Goal: Information Seeking & Learning: Learn about a topic

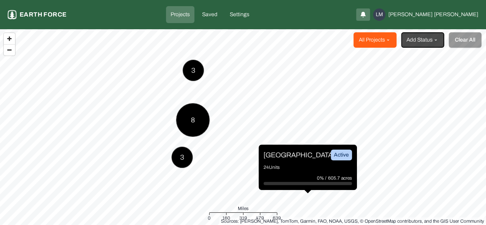
drag, startPoint x: 202, startPoint y: 16, endPoint x: 369, endPoint y: 42, distance: 168.8
drag, startPoint x: 369, startPoint y: 42, endPoint x: 390, endPoint y: 40, distance: 21.2
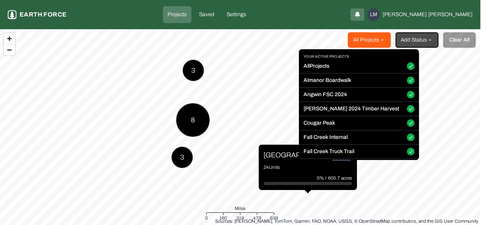
click at [390, 40] on html "Projects Earth force Projects Saved Settings LM [PERSON_NAME] All Projects Add …" at bounding box center [243, 112] width 486 height 225
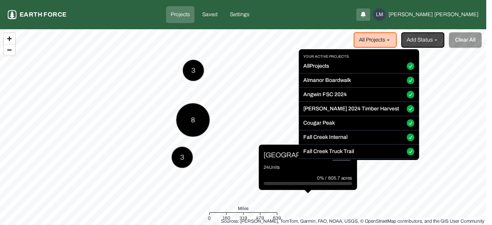
drag, startPoint x: 382, startPoint y: 66, endPoint x: 387, endPoint y: 66, distance: 5.1
click at [387, 66] on div "All Projects" at bounding box center [358, 67] width 120 height 11
click at [406, 66] on button "All Projects" at bounding box center [410, 66] width 8 height 8
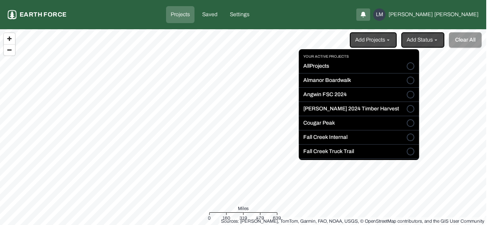
drag, startPoint x: 391, startPoint y: 71, endPoint x: 385, endPoint y: 43, distance: 29.5
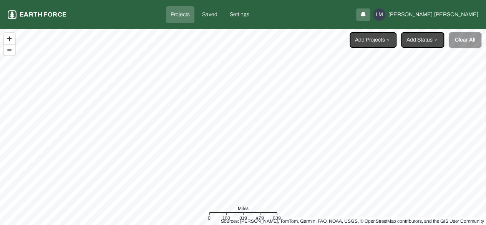
drag, startPoint x: 385, startPoint y: 43, endPoint x: 391, endPoint y: 45, distance: 6.4
drag, startPoint x: 391, startPoint y: 45, endPoint x: 388, endPoint y: 40, distance: 5.9
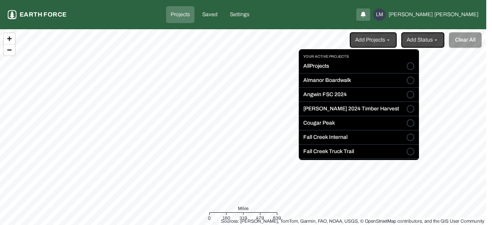
click at [388, 40] on html "Projects Earth force Projects Saved Settings LM [PERSON_NAME] Add Projects Add …" at bounding box center [246, 112] width 492 height 225
drag, startPoint x: 395, startPoint y: 73, endPoint x: 383, endPoint y: 40, distance: 35.7
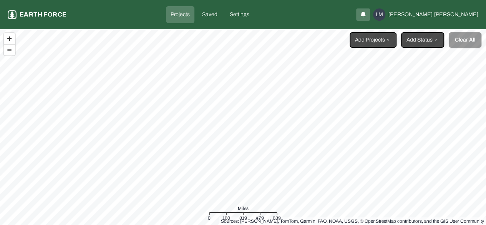
click at [386, 40] on html "Projects Earth force Projects Saved Settings LM [PERSON_NAME] Add Projects Add …" at bounding box center [243, 112] width 486 height 225
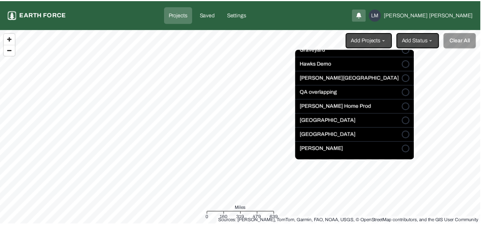
scroll to position [132, 0]
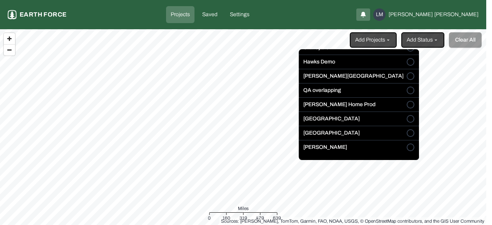
click at [406, 132] on button "[GEOGRAPHIC_DATA]" at bounding box center [410, 133] width 8 height 8
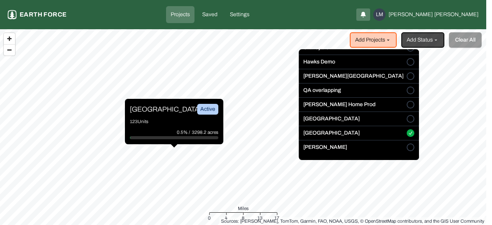
click at [177, 119] on html "Projects Earth force Projects Saved Settings LM [PERSON_NAME] Add Projects Add …" at bounding box center [246, 112] width 492 height 225
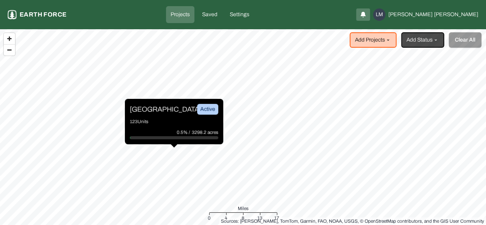
click at [177, 119] on p "123 Units" at bounding box center [174, 122] width 88 height 8
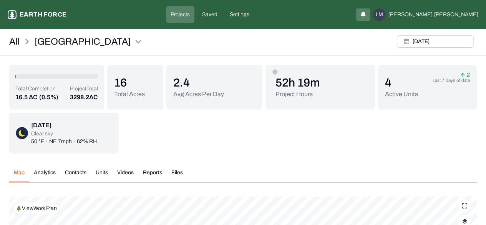
drag, startPoint x: 395, startPoint y: 93, endPoint x: 103, endPoint y: 173, distance: 303.0
click at [103, 173] on button "Units" at bounding box center [102, 175] width 22 height 13
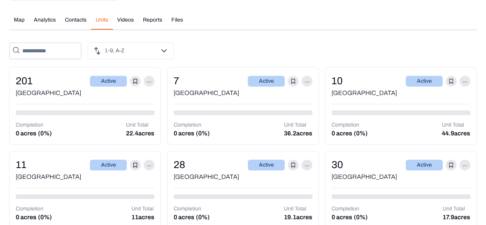
scroll to position [148, 0]
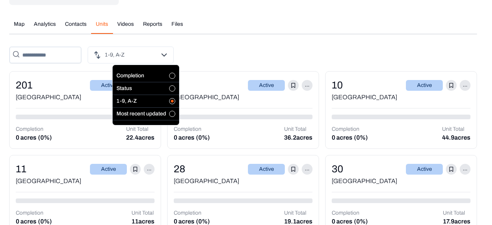
click at [172, 86] on button "button" at bounding box center [172, 88] width 6 height 6
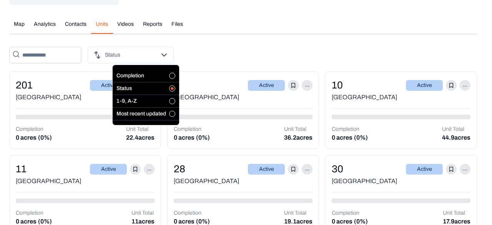
click at [174, 113] on button "button" at bounding box center [172, 114] width 6 height 6
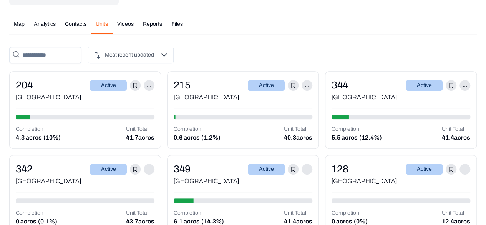
click at [210, 52] on div "Most recent updated" at bounding box center [242, 54] width 467 height 17
click at [377, 83] on div "344 Active ..." at bounding box center [400, 85] width 139 height 15
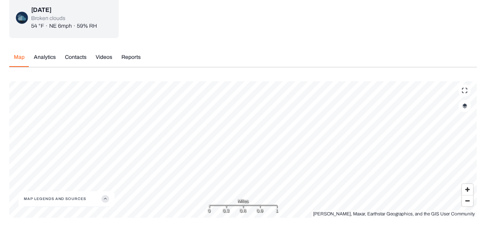
click at [464, 108] on button "button" at bounding box center [464, 105] width 12 height 12
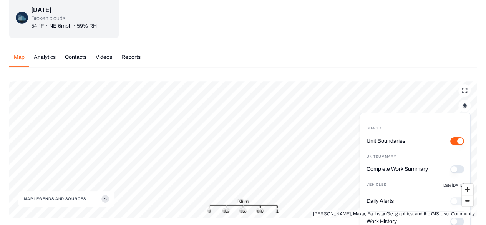
scroll to position [63, 0]
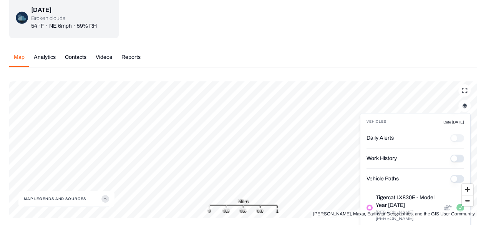
click at [450, 159] on History "Work History" at bounding box center [457, 158] width 14 height 8
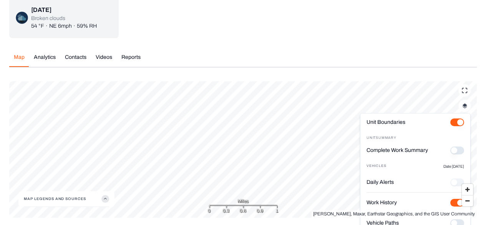
scroll to position [0, 0]
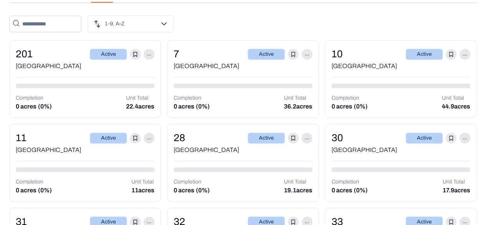
scroll to position [192, 0]
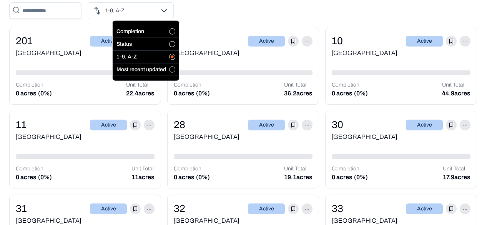
click at [170, 69] on button "button" at bounding box center [172, 69] width 6 height 6
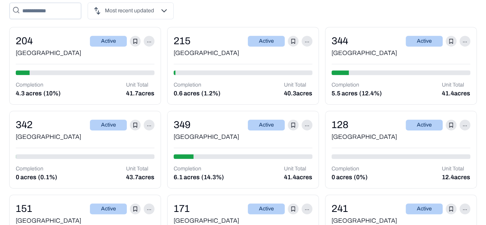
click at [181, 128] on div "349" at bounding box center [182, 124] width 17 height 15
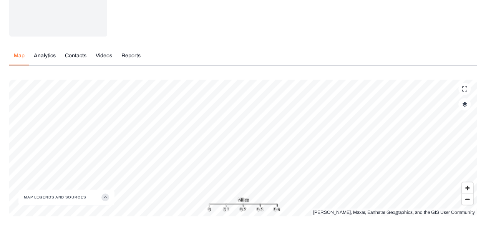
scroll to position [117, 0]
click at [468, 195] on span "Zoom out" at bounding box center [467, 199] width 11 height 11
click at [469, 198] on span "Zoom out" at bounding box center [467, 199] width 11 height 11
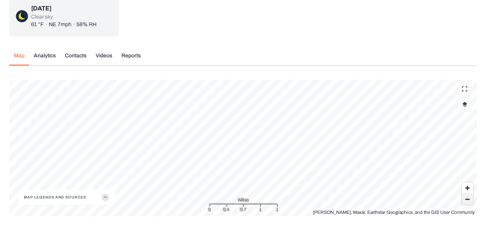
click at [469, 198] on span "Zoom out" at bounding box center [467, 199] width 11 height 11
click at [138, 54] on div "All Sleighville 349 [DATE] Total Completion 6.1 AC (14.3%) Unit Total 41.4 AC 6…" at bounding box center [243, 66] width 486 height 300
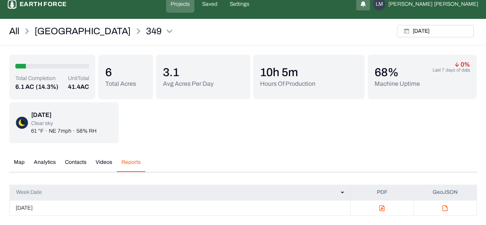
scroll to position [10, 0]
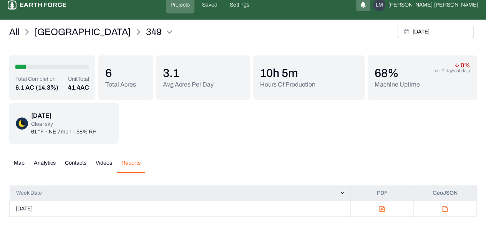
click at [381, 209] on img "button" at bounding box center [381, 208] width 5 height 6
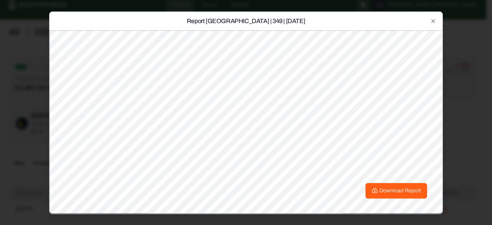
click at [433, 24] on div "Report [GEOGRAPHIC_DATA] | 349 | [DATE] Download Report Close" at bounding box center [245, 112] width 393 height 202
click at [432, 20] on icon "button" at bounding box center [433, 21] width 6 height 6
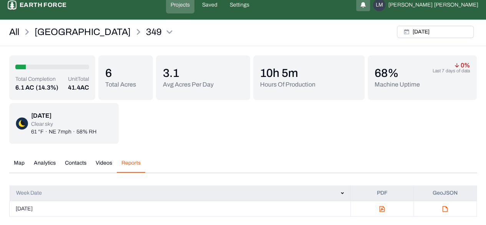
click at [46, 164] on button "Analytics" at bounding box center [44, 165] width 31 height 13
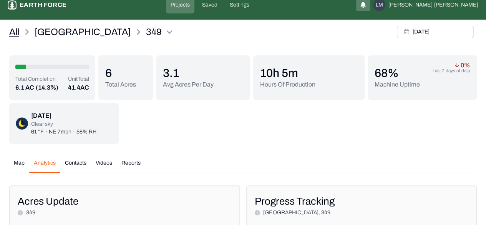
click at [17, 28] on link "All" at bounding box center [14, 32] width 10 height 12
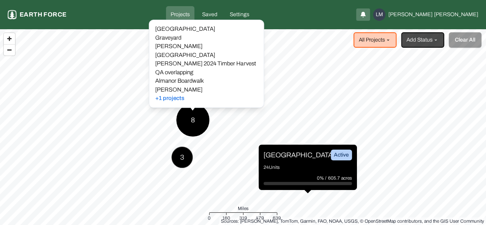
click at [201, 120] on div "8" at bounding box center [193, 120] width 34 height 34
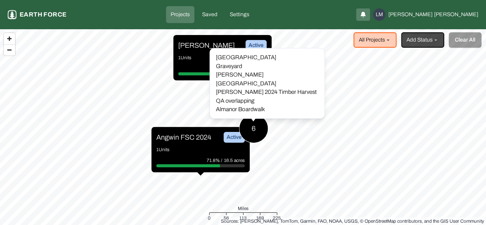
click at [249, 29] on div "6 [PERSON_NAME] Active 1 Units 38.4% / 1790.9 acres [GEOGRAPHIC_DATA] FSC 2024 …" at bounding box center [243, 29] width 486 height 0
click at [252, 125] on div "6" at bounding box center [253, 128] width 29 height 29
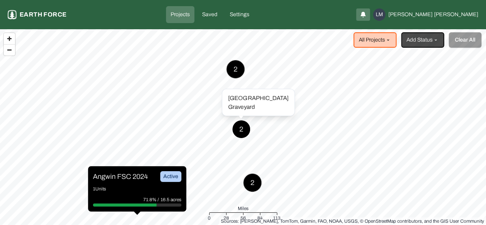
click at [237, 132] on div "2" at bounding box center [241, 129] width 18 height 18
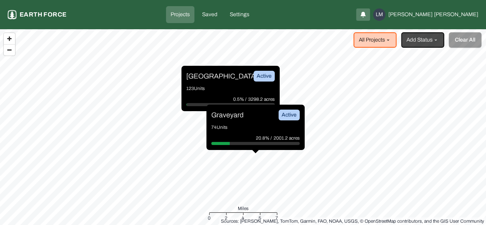
click at [222, 90] on p "123 Units" at bounding box center [230, 88] width 88 height 8
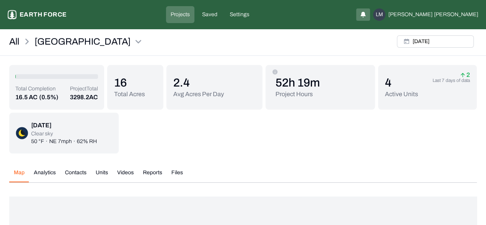
click at [45, 170] on button "Analytics" at bounding box center [44, 175] width 31 height 13
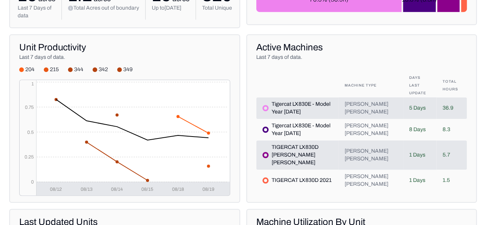
scroll to position [250, 0]
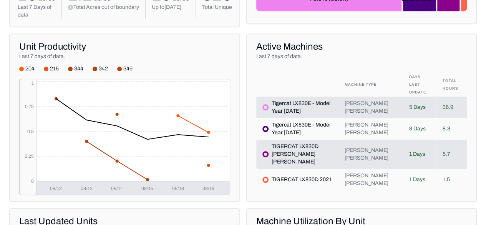
drag, startPoint x: 334, startPoint y: 169, endPoint x: 305, endPoint y: 145, distance: 37.1
drag, startPoint x: 305, startPoint y: 145, endPoint x: 292, endPoint y: 111, distance: 37.1
drag, startPoint x: 291, startPoint y: 108, endPoint x: 299, endPoint y: 129, distance: 22.8
click at [299, 129] on table "Machine Type Days Last Update Total Hours Tigercat LX830E - Model Year [DATE] […" at bounding box center [361, 132] width 211 height 118
drag, startPoint x: 330, startPoint y: 168, endPoint x: 319, endPoint y: 161, distance: 13.3
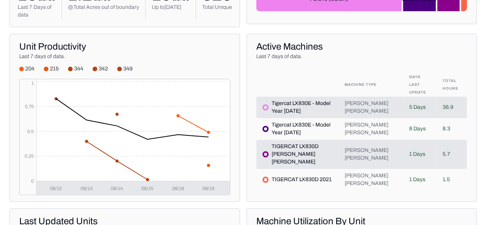
drag, startPoint x: 319, startPoint y: 161, endPoint x: 331, endPoint y: 169, distance: 14.6
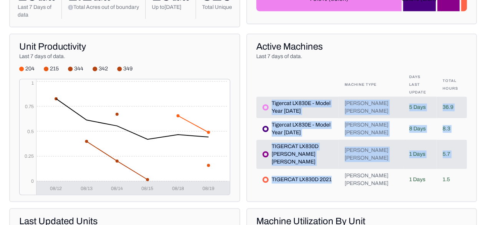
drag, startPoint x: 331, startPoint y: 169, endPoint x: 268, endPoint y: 106, distance: 89.6
click at [268, 106] on table "Machine Type Days Last Update Total Hours Tigercat LX830E - Model Year [DATE] […" at bounding box center [361, 132] width 211 height 118
copy table "Tigercat LX830E - Model Year [DATE] [PERSON_NAME] [PERSON_NAME] 5 Days 36.9 Tig…"
